Goal: Transaction & Acquisition: Purchase product/service

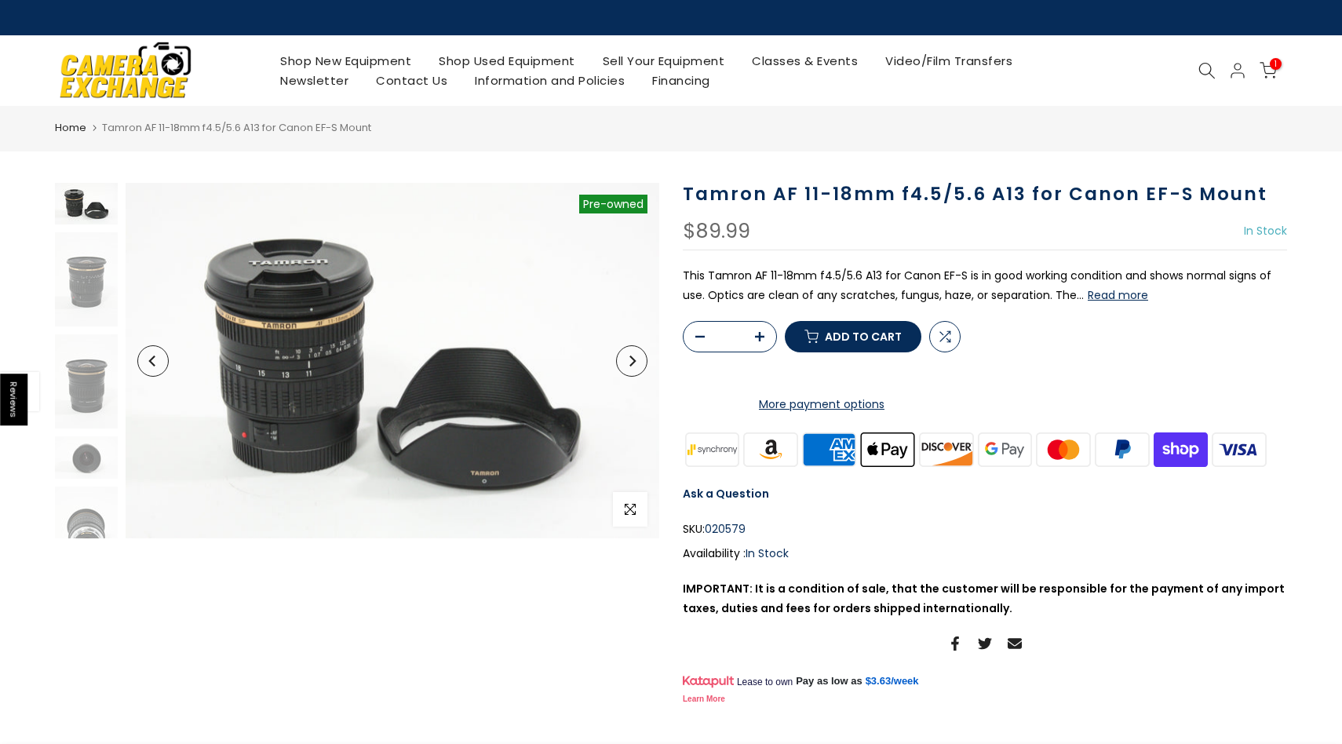
click at [840, 342] on span "Add to cart" at bounding box center [863, 336] width 77 height 11
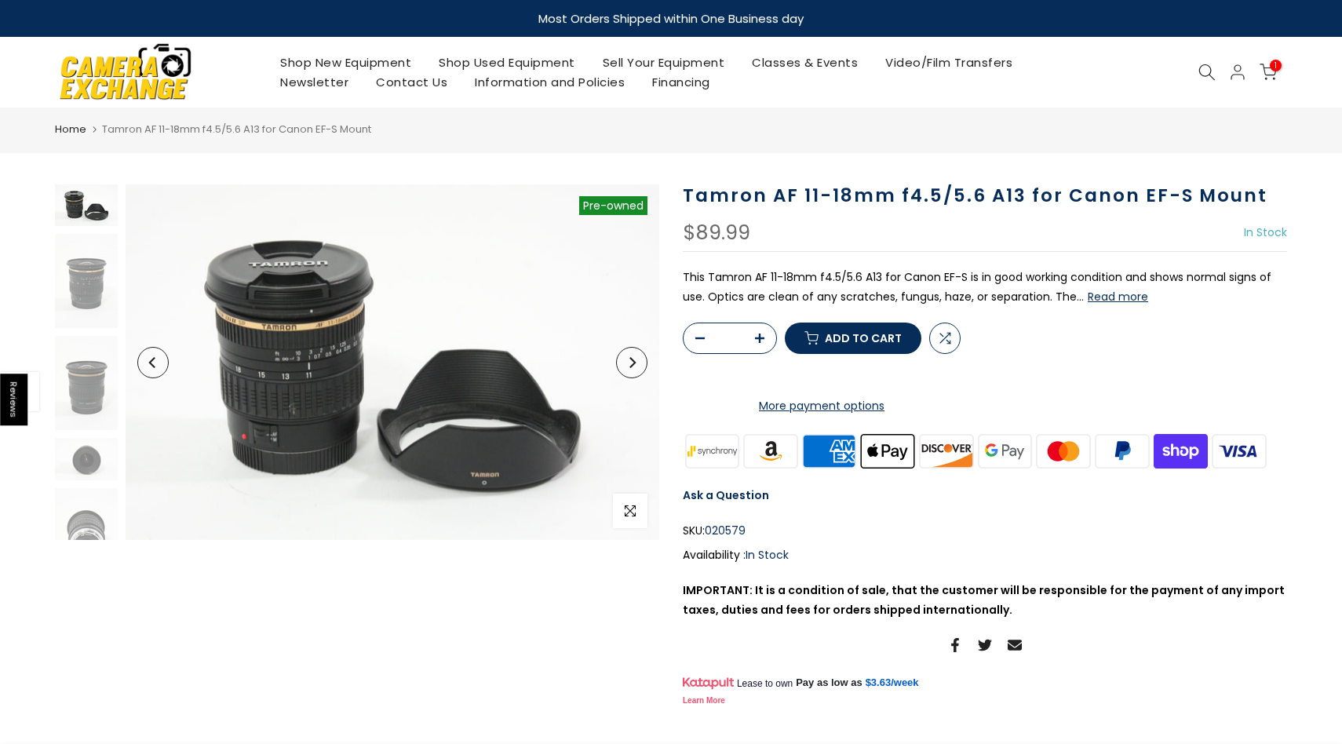
click at [770, 355] on button "button" at bounding box center [764, 338] width 24 height 31
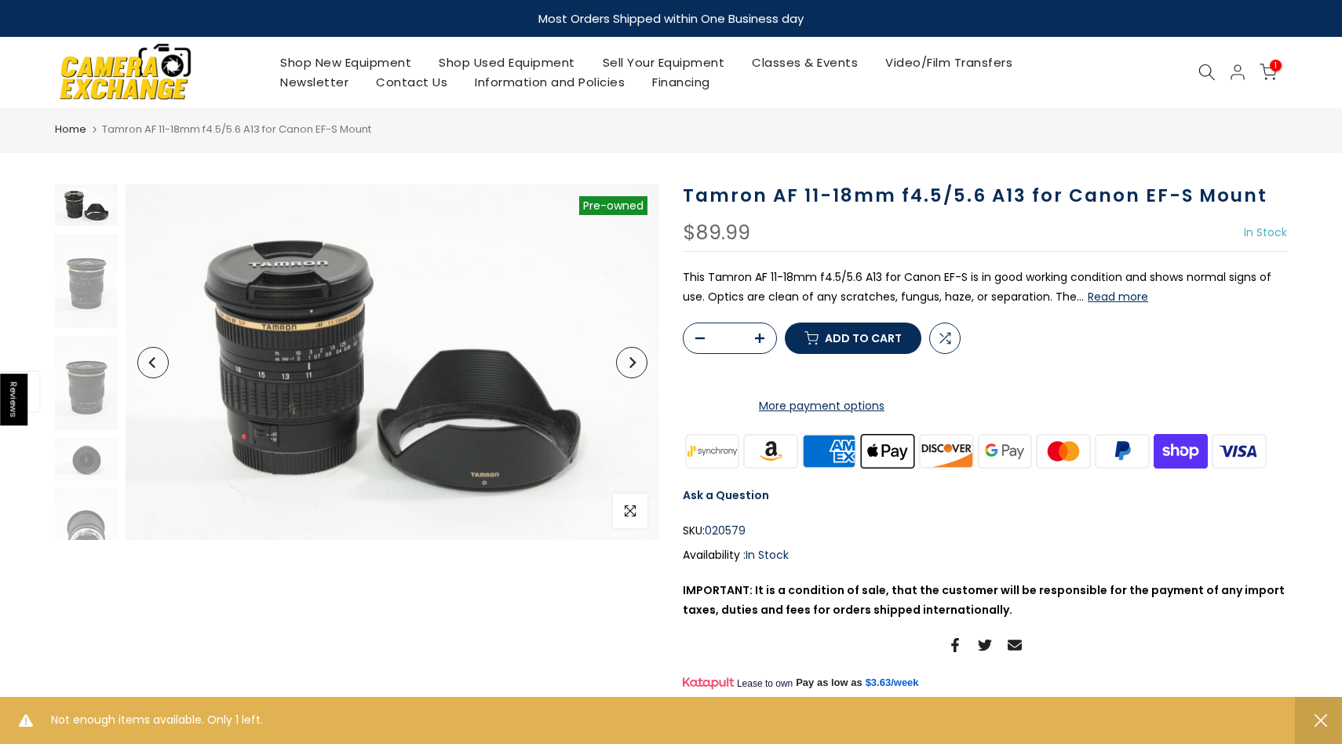
click at [762, 343] on icon "button" at bounding box center [759, 337] width 9 height 9
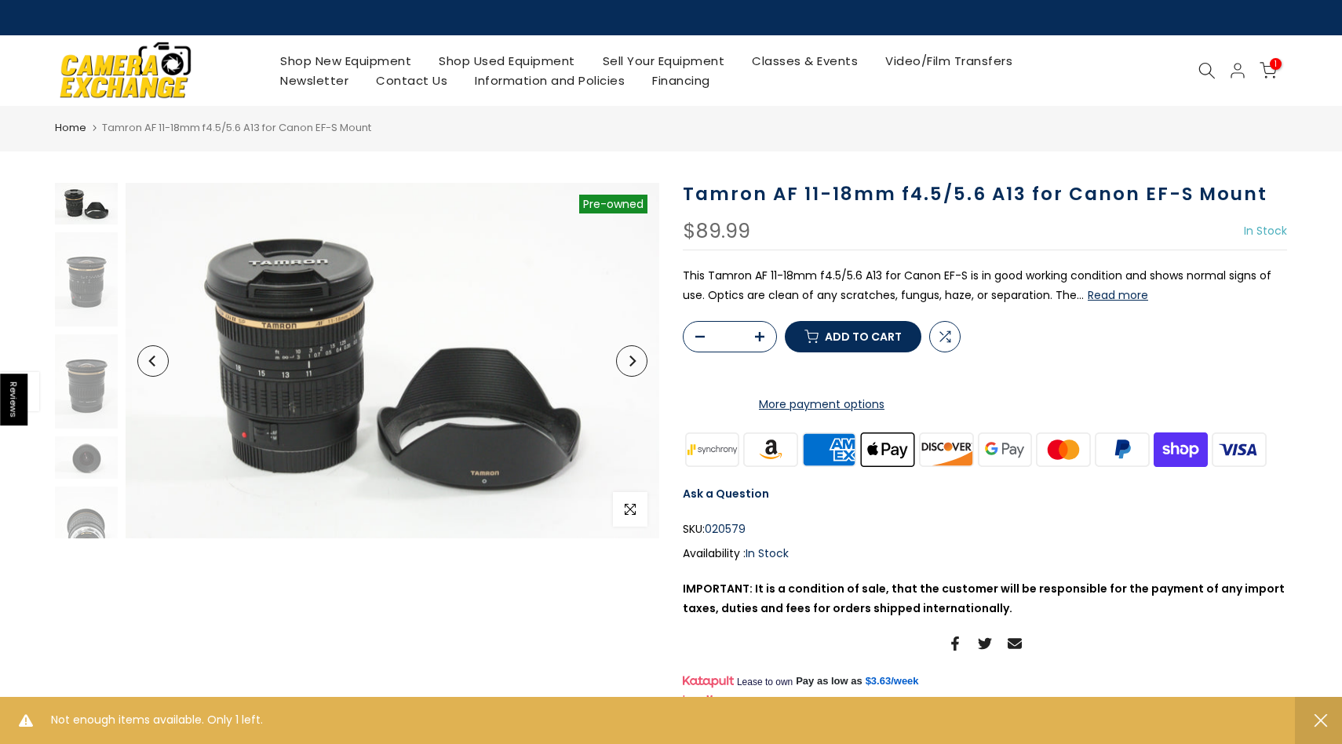
click at [762, 353] on button "button" at bounding box center [764, 337] width 24 height 31
click at [1269, 69] on icon at bounding box center [1267, 70] width 17 height 17
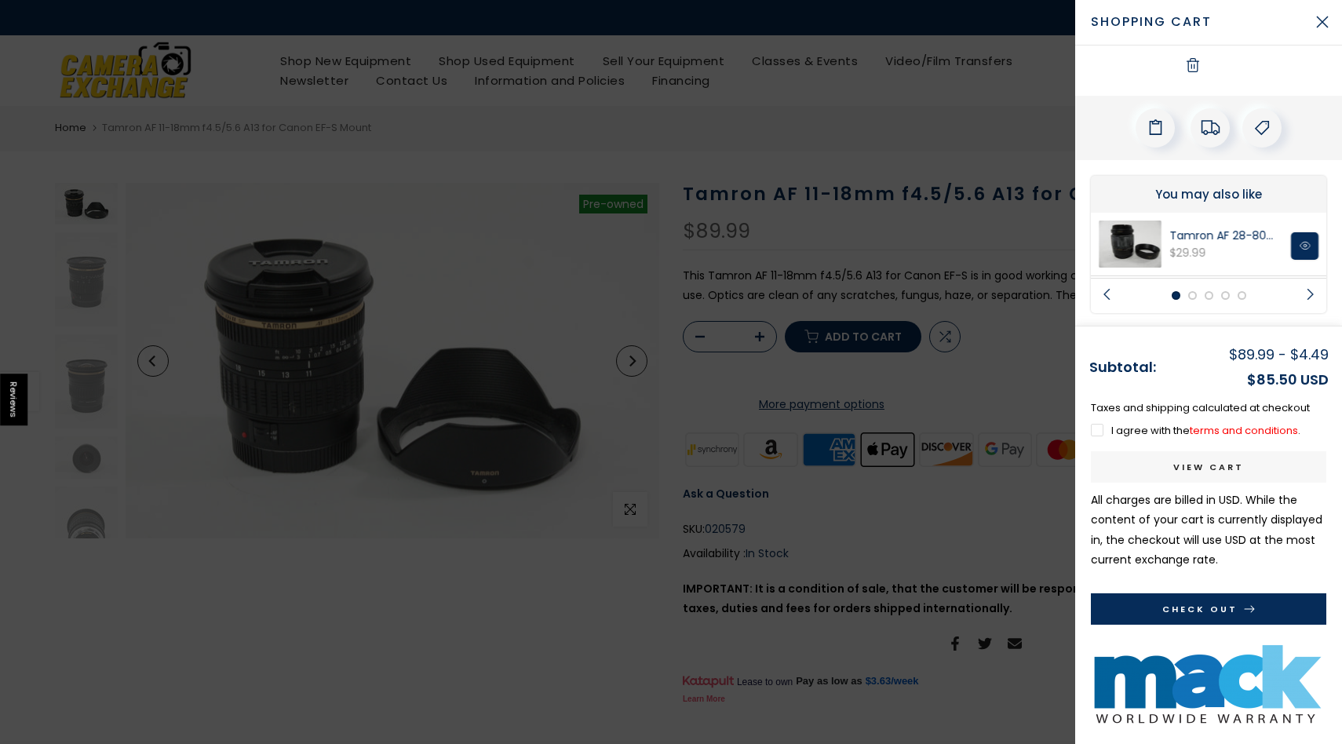
scroll to position [123, 0]
click at [1313, 30] on button "Close Cart" at bounding box center [1321, 21] width 39 height 39
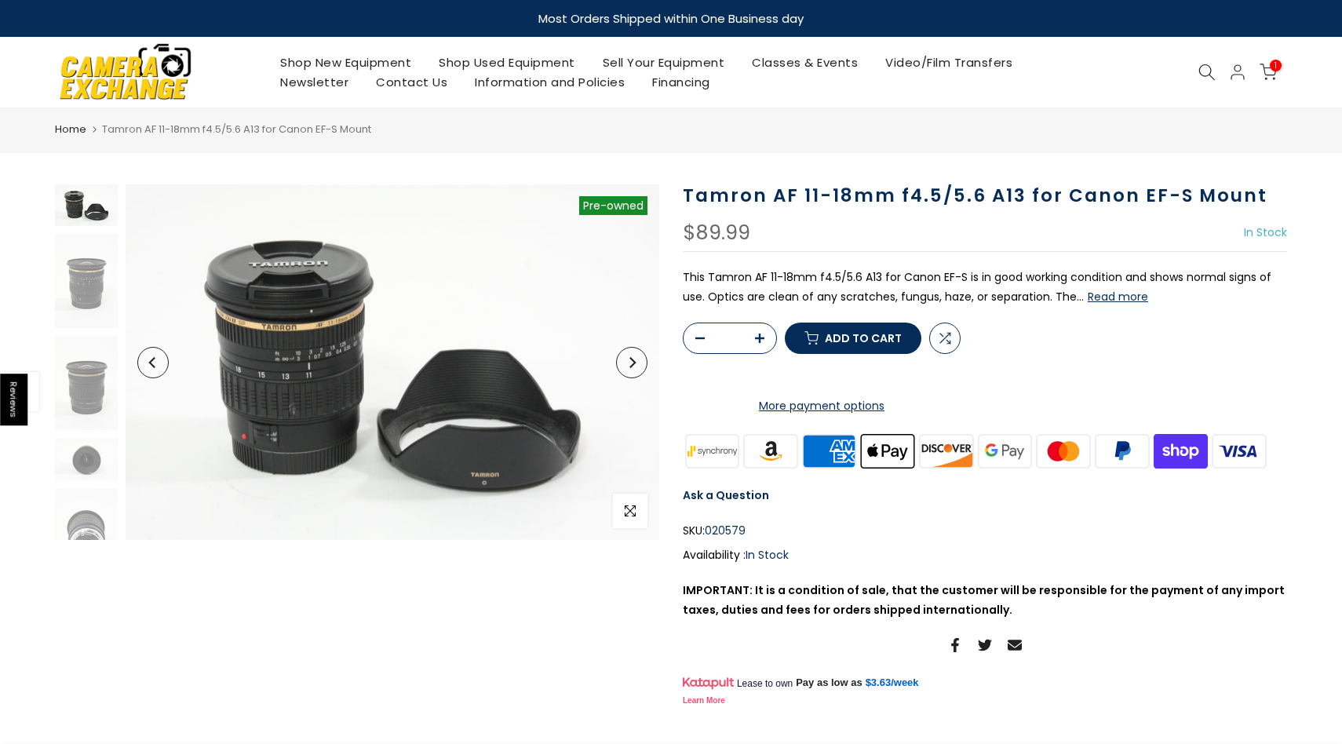
click at [544, 61] on link "Shop Used Equipment" at bounding box center [507, 63] width 164 height 20
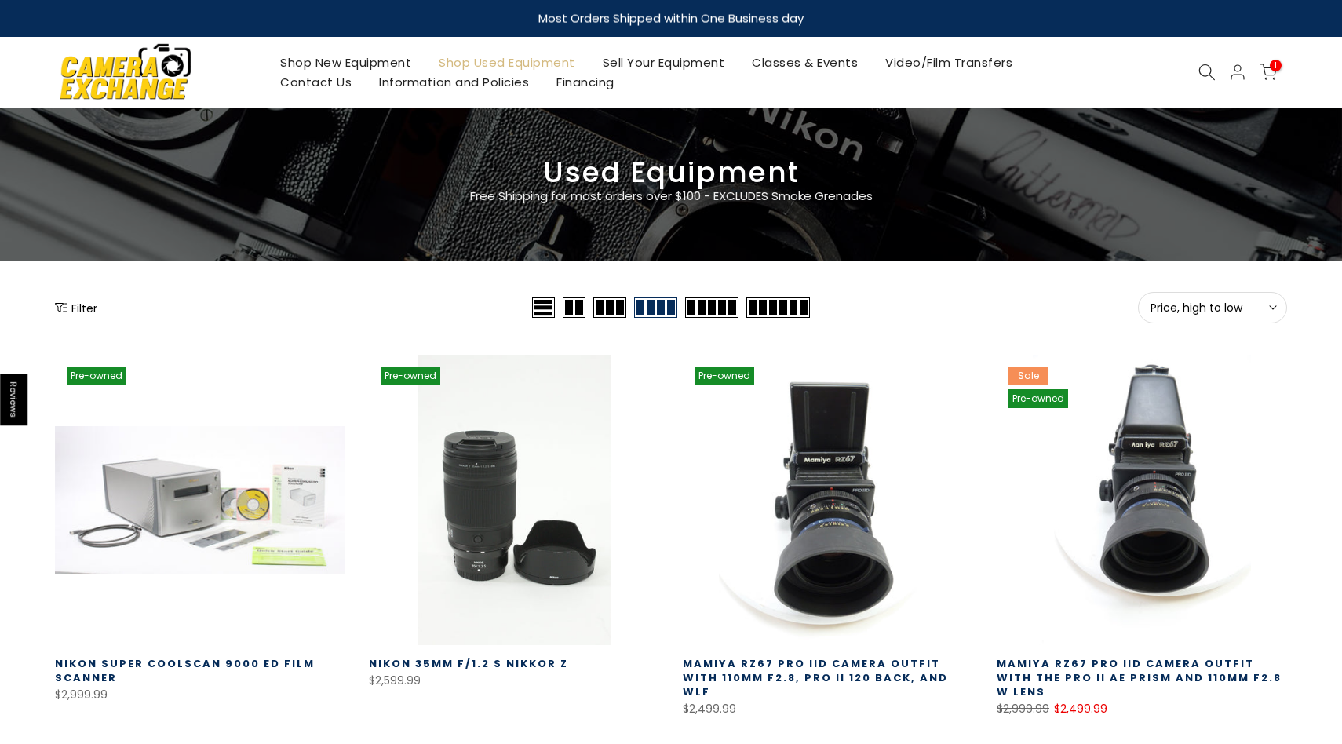
click at [75, 300] on button "Filter" at bounding box center [76, 308] width 42 height 16
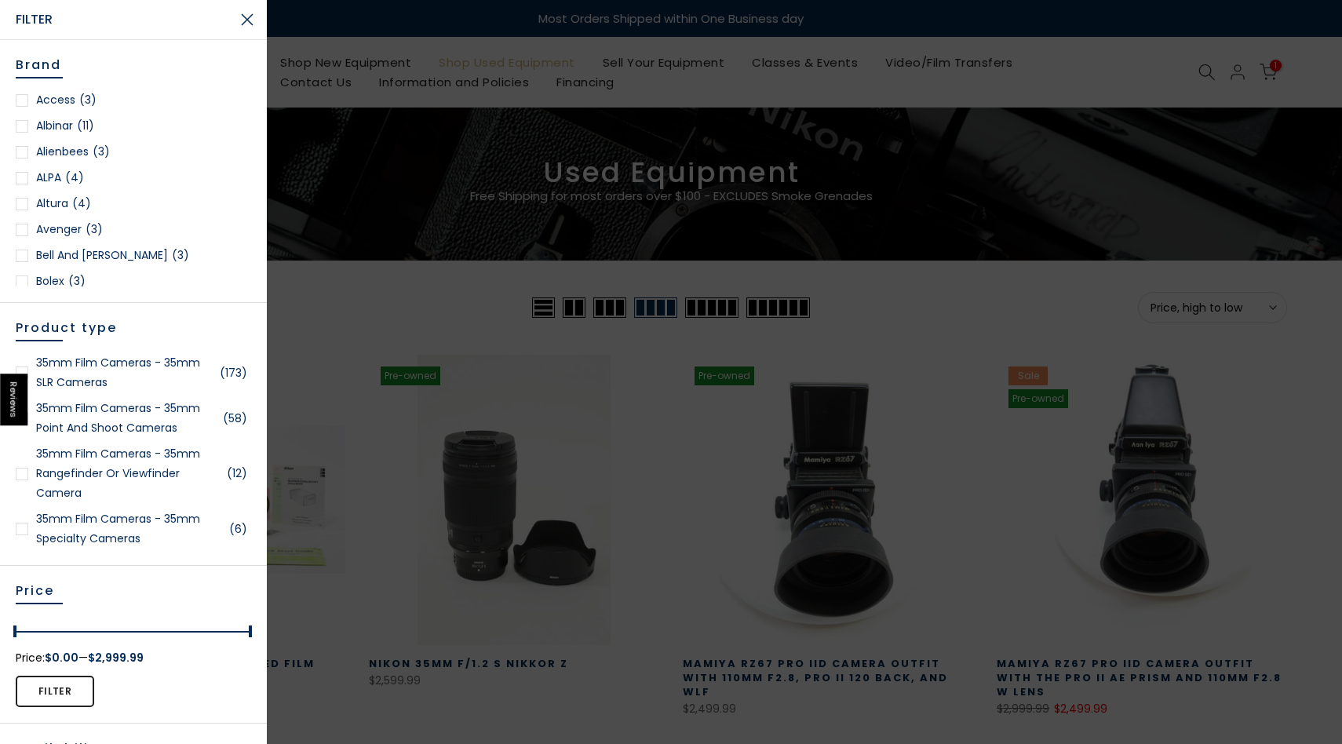
click at [252, 29] on button "Close Search" at bounding box center [247, 19] width 39 height 39
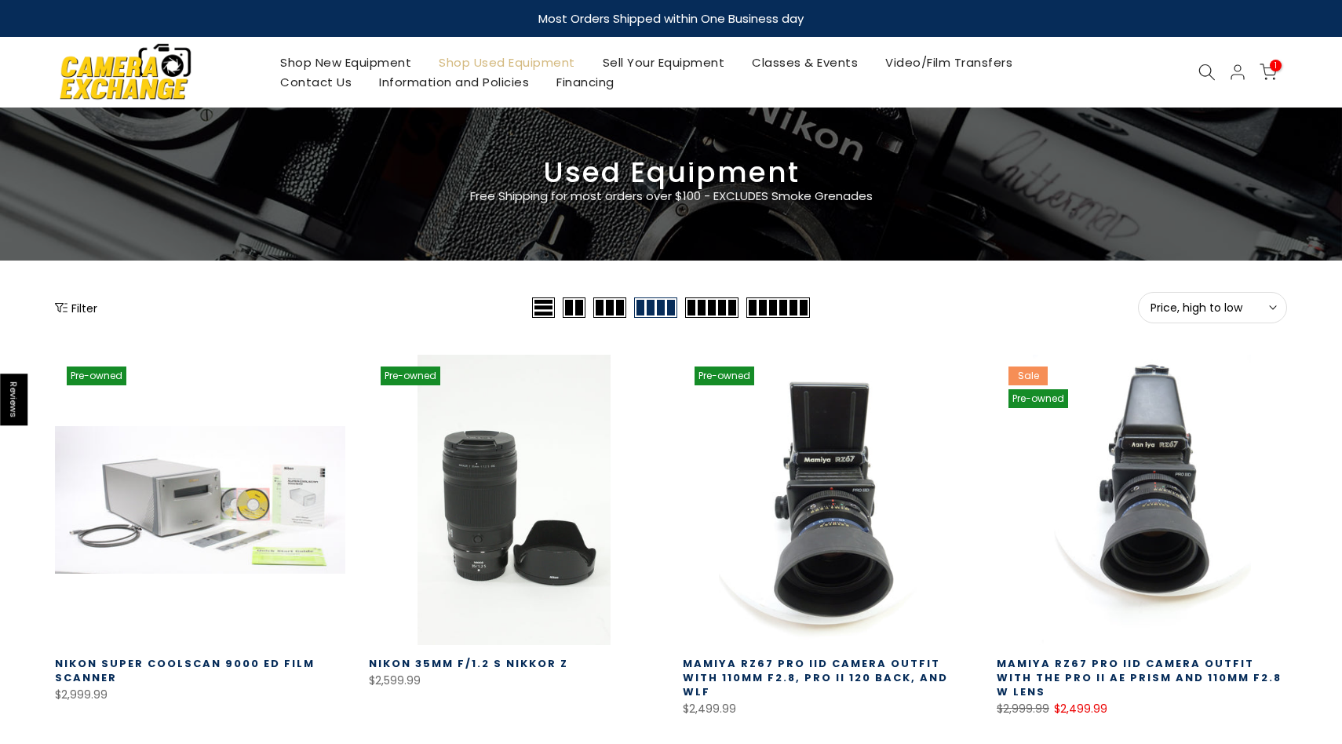
click at [1190, 65] on div "1 / $85.50" at bounding box center [1191, 72] width 208 height 19
click at [1208, 77] on icon at bounding box center [1206, 72] width 17 height 17
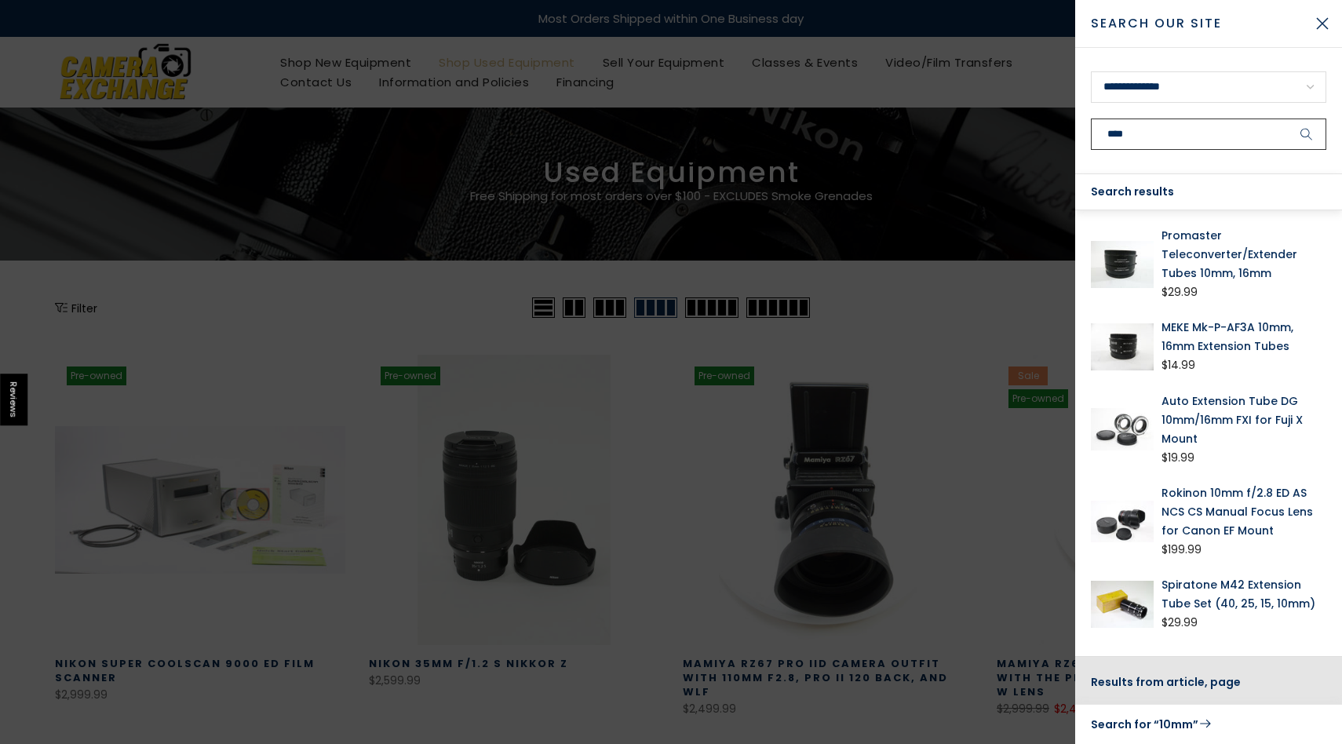
type input "****"
click at [1287, 118] on button "submit" at bounding box center [1306, 133] width 39 height 31
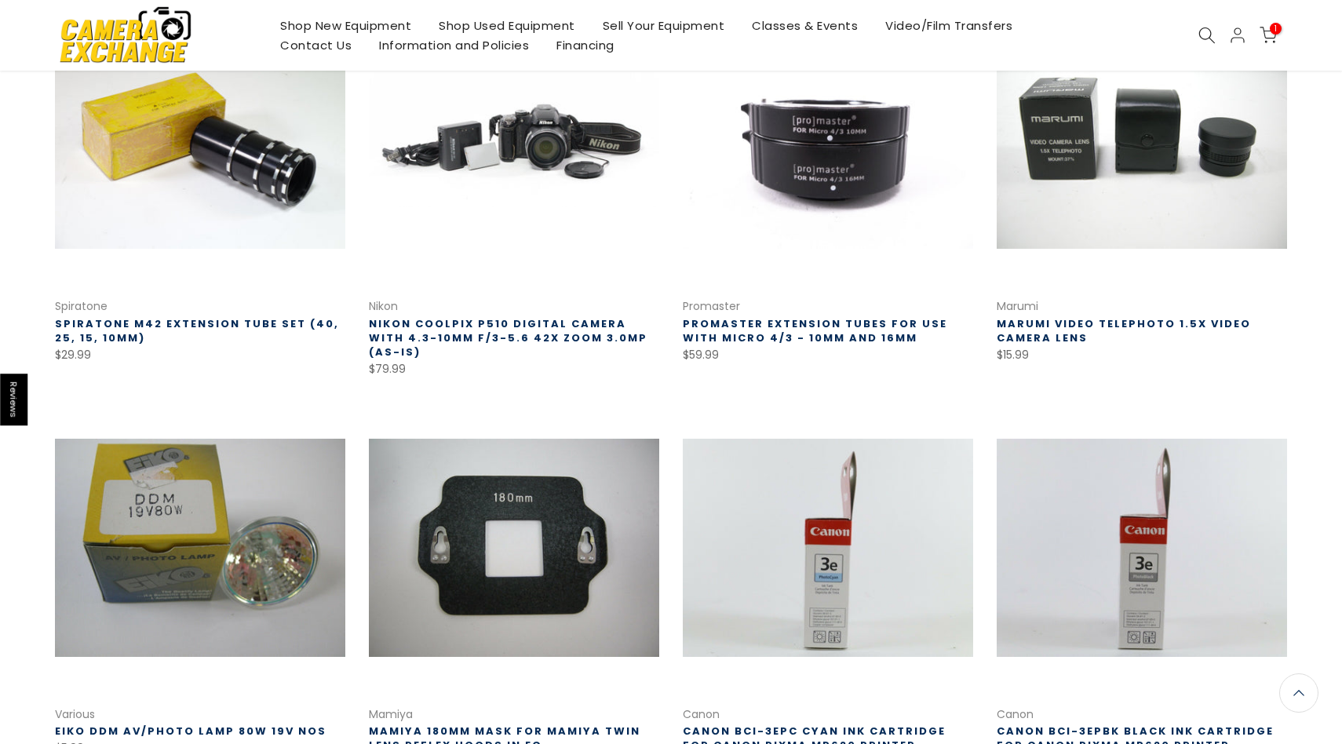
scroll to position [746, 0]
